Goal: Task Accomplishment & Management: Use online tool/utility

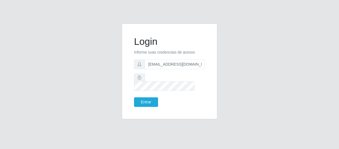
click at [134, 97] on button "Entrar" at bounding box center [146, 102] width 24 height 10
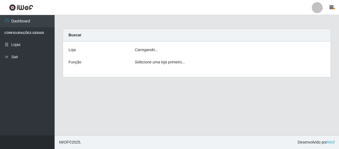
click at [145, 100] on main "Carregando... Buscar [PERSON_NAME]... Função Selecione uma loja primeiro..." at bounding box center [197, 75] width 284 height 120
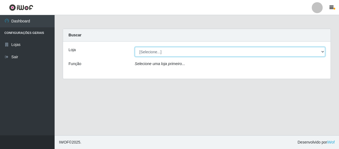
click at [176, 52] on select "[Selecione...] SuperFácil Atacado - São Gonçalo do Amarante" at bounding box center [230, 52] width 190 height 10
select select "408"
click at [135, 47] on select "[Selecione...] SuperFácil Atacado - São Gonçalo do Amarante" at bounding box center [230, 52] width 190 height 10
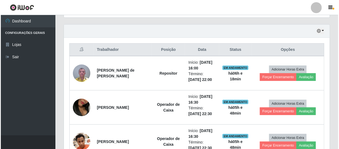
scroll to position [198, 0]
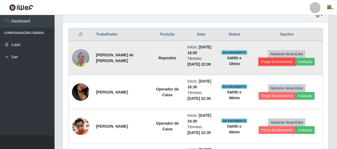
click at [272, 60] on button "Forçar Encerramento" at bounding box center [277, 62] width 37 height 8
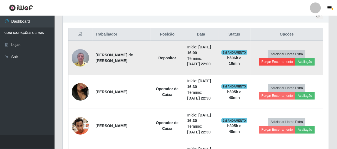
scroll to position [113, 263]
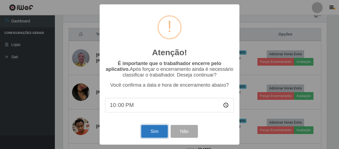
click at [155, 134] on button "Sim" at bounding box center [154, 131] width 26 height 13
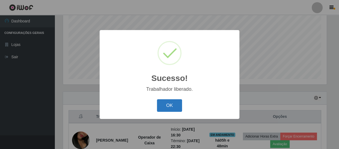
click at [172, 106] on button "OK" at bounding box center [169, 105] width 25 height 13
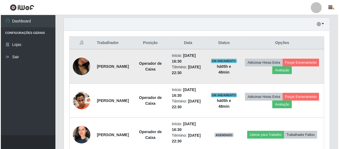
scroll to position [191, 0]
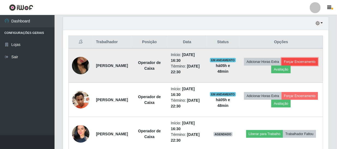
click at [282, 65] on button "Forçar Encerramento" at bounding box center [300, 62] width 37 height 8
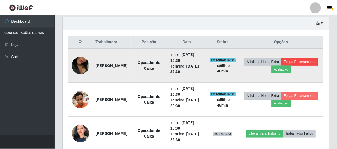
scroll to position [113, 263]
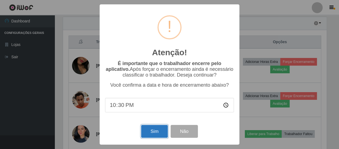
click at [155, 132] on button "Sim" at bounding box center [154, 131] width 26 height 13
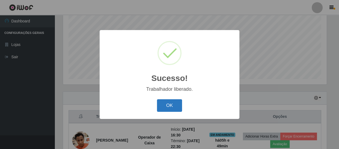
click at [165, 106] on button "OK" at bounding box center [169, 105] width 25 height 13
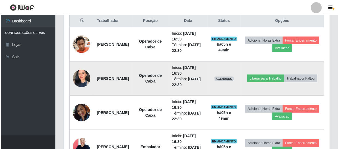
scroll to position [216, 0]
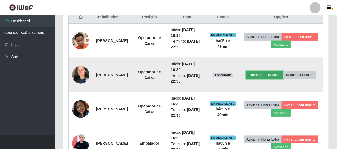
click at [281, 72] on button "Liberar para Trabalho" at bounding box center [264, 75] width 37 height 8
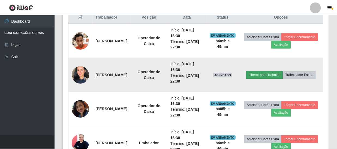
scroll to position [113, 263]
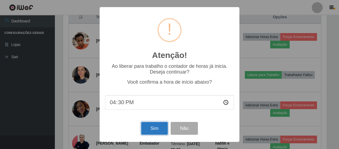
click at [155, 131] on button "Sim" at bounding box center [154, 128] width 26 height 13
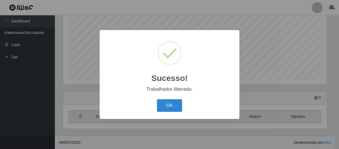
scroll to position [0, 0]
click at [168, 108] on button "OK" at bounding box center [169, 105] width 25 height 13
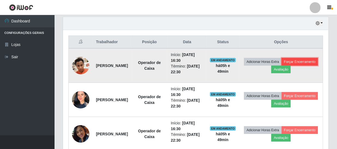
click at [282, 65] on button "Forçar Encerramento" at bounding box center [300, 62] width 37 height 8
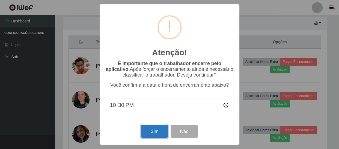
click at [162, 129] on button "Sim" at bounding box center [154, 131] width 26 height 13
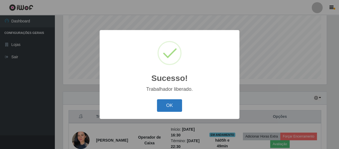
click at [172, 103] on button "OK" at bounding box center [169, 105] width 25 height 13
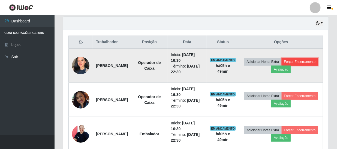
click at [282, 65] on button "Forçar Encerramento" at bounding box center [300, 62] width 37 height 8
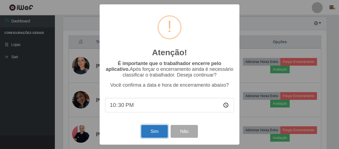
click at [157, 134] on button "Sim" at bounding box center [154, 131] width 26 height 13
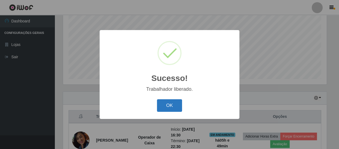
click at [160, 106] on button "OK" at bounding box center [169, 105] width 25 height 13
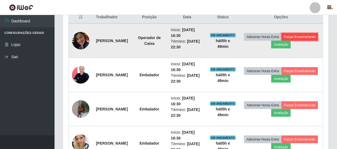
click at [282, 41] on button "Forçar Encerramento" at bounding box center [300, 37] width 37 height 8
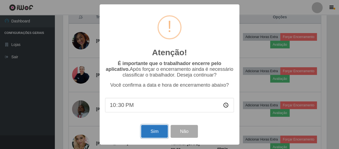
click at [149, 132] on button "Sim" at bounding box center [154, 131] width 26 height 13
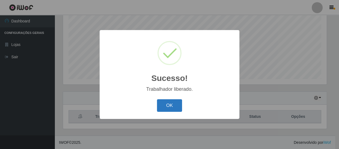
click at [168, 103] on button "OK" at bounding box center [169, 105] width 25 height 13
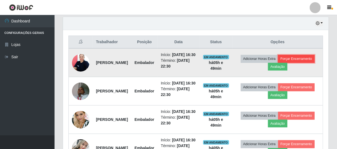
click at [278, 62] on button "Forçar Encerramento" at bounding box center [296, 59] width 37 height 8
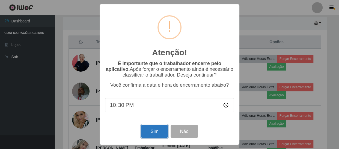
click at [155, 130] on button "Sim" at bounding box center [154, 131] width 26 height 13
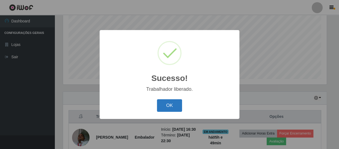
click at [172, 107] on button "OK" at bounding box center [169, 105] width 25 height 13
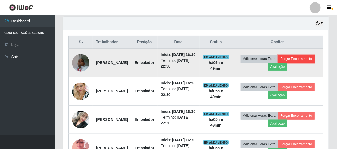
click at [278, 62] on button "Forçar Encerramento" at bounding box center [296, 59] width 37 height 8
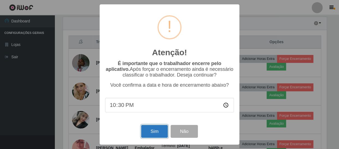
click at [154, 129] on button "Sim" at bounding box center [154, 131] width 26 height 13
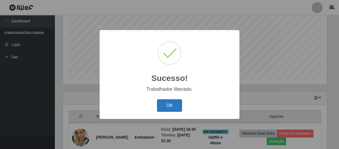
click at [164, 104] on button "OK" at bounding box center [169, 105] width 25 height 13
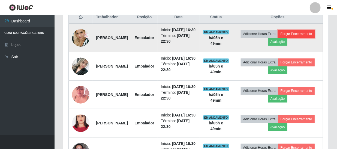
click at [278, 38] on button "Forçar Encerramento" at bounding box center [296, 34] width 37 height 8
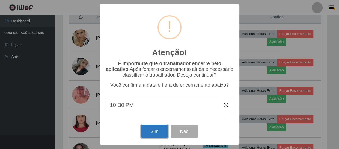
click at [151, 132] on button "Sim" at bounding box center [154, 131] width 26 height 13
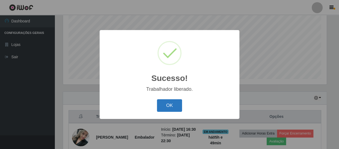
click at [174, 101] on button "OK" at bounding box center [169, 105] width 25 height 13
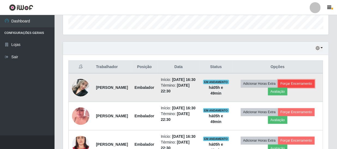
click at [278, 87] on button "Forçar Encerramento" at bounding box center [296, 84] width 37 height 8
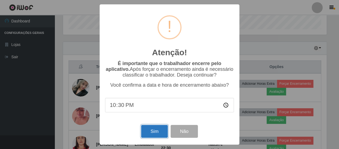
click at [156, 131] on button "Sim" at bounding box center [154, 131] width 26 height 13
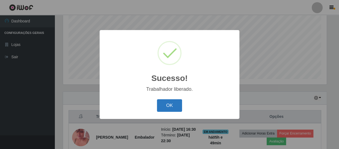
click at [175, 103] on button "OK" at bounding box center [169, 105] width 25 height 13
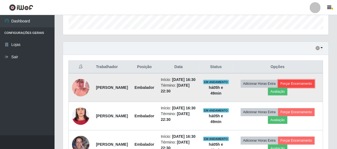
click at [279, 87] on button "Forçar Encerramento" at bounding box center [296, 84] width 37 height 8
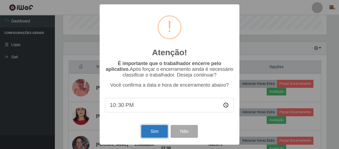
click at [150, 131] on button "Sim" at bounding box center [154, 131] width 26 height 13
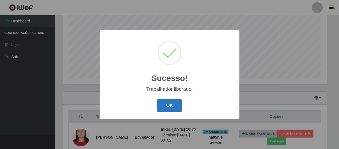
click at [169, 108] on button "OK" at bounding box center [169, 105] width 25 height 13
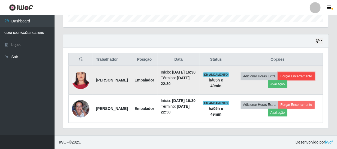
click at [278, 76] on button "Forçar Encerramento" at bounding box center [296, 76] width 37 height 8
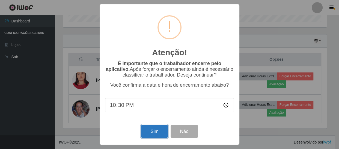
click at [155, 131] on button "Sim" at bounding box center [154, 131] width 26 height 13
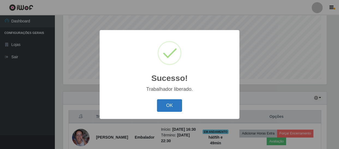
click at [180, 104] on button "OK" at bounding box center [169, 105] width 25 height 13
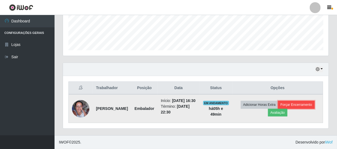
click at [304, 101] on button "Forçar Encerramento" at bounding box center [296, 105] width 37 height 8
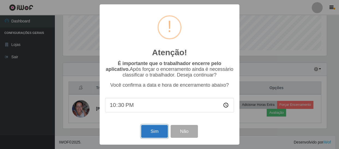
click at [153, 133] on button "Sim" at bounding box center [154, 131] width 26 height 13
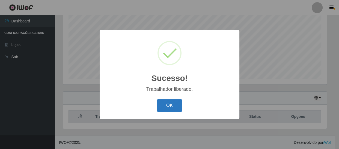
click at [167, 109] on button "OK" at bounding box center [169, 105] width 25 height 13
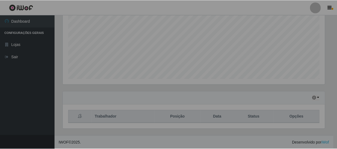
scroll to position [113, 266]
